Goal: Task Accomplishment & Management: Use online tool/utility

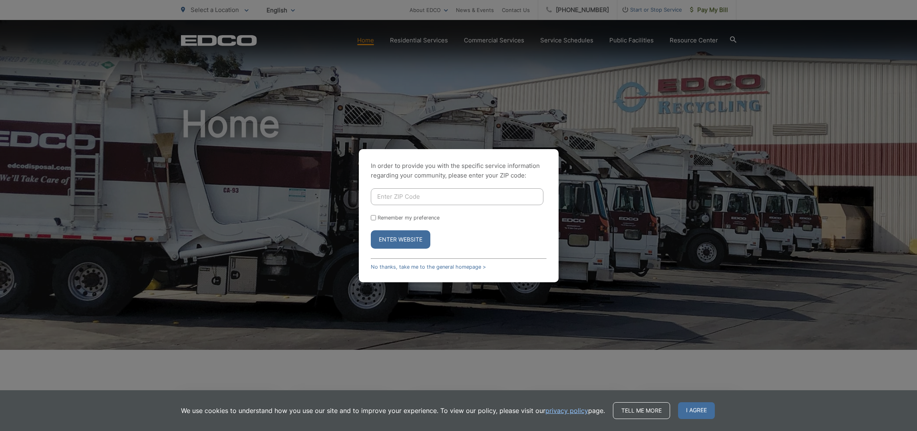
click at [403, 194] on input "Enter ZIP Code" at bounding box center [457, 196] width 173 height 17
type input "92078"
click at [401, 239] on button "Enter Website" at bounding box center [401, 239] width 60 height 18
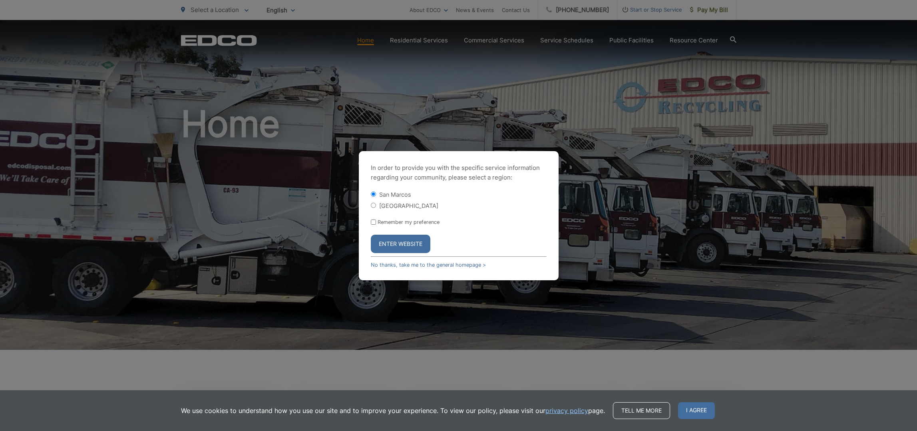
click at [393, 247] on button "Enter Website" at bounding box center [401, 244] width 60 height 18
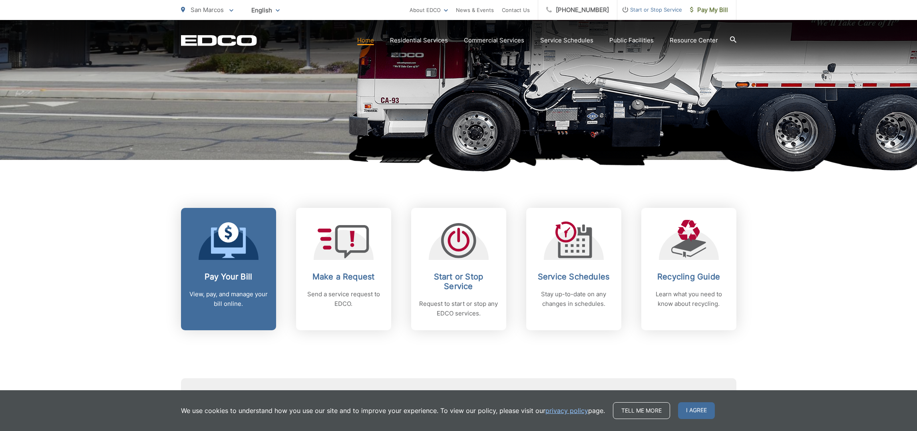
scroll to position [191, 0]
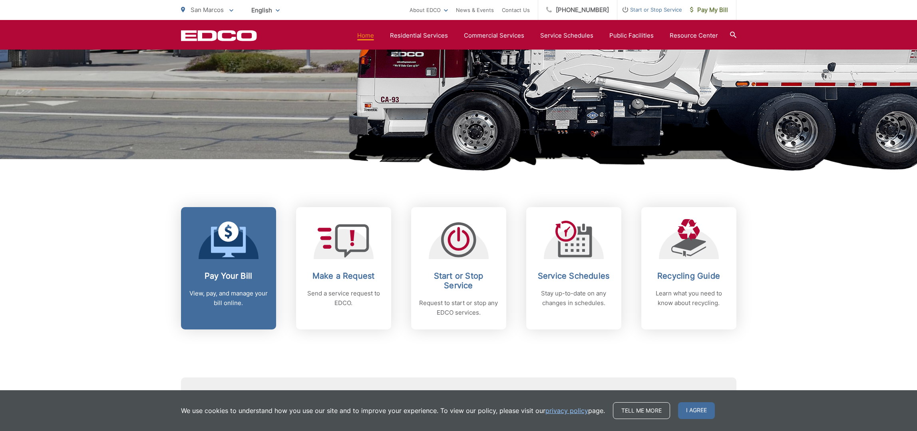
click at [248, 283] on div "Pay Your Bill View, pay, and manage your bill online." at bounding box center [228, 289] width 79 height 37
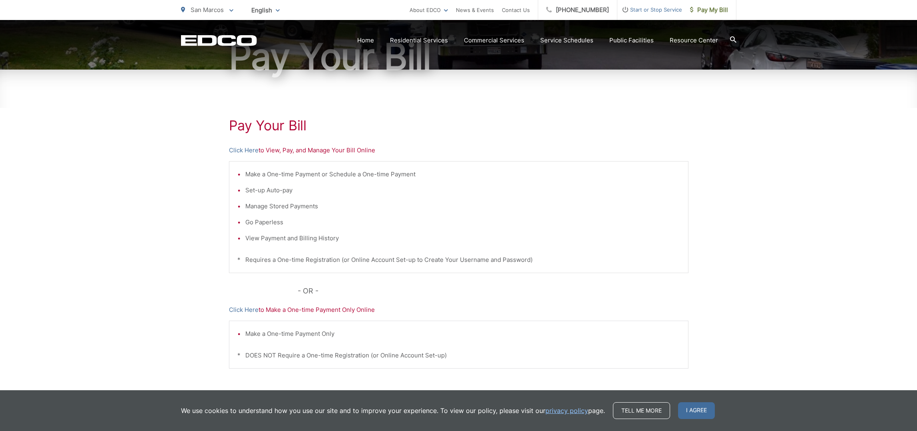
scroll to position [92, 0]
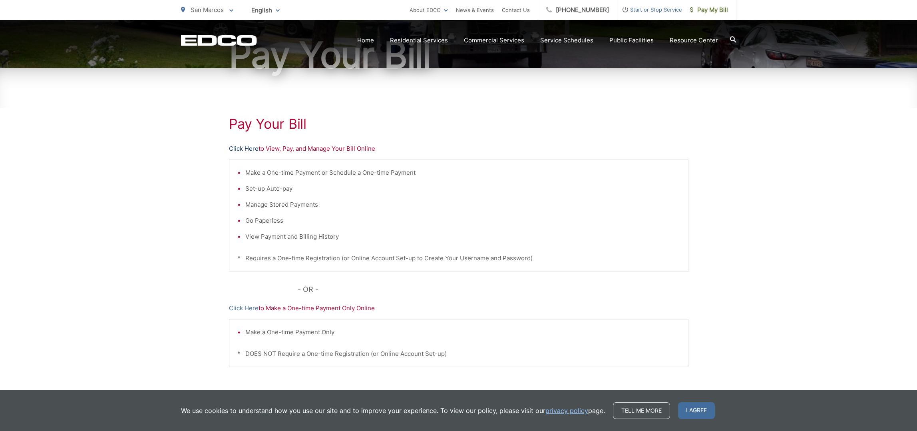
click at [240, 147] on link "Click Here" at bounding box center [244, 149] width 30 height 10
